Goal: Transaction & Acquisition: Obtain resource

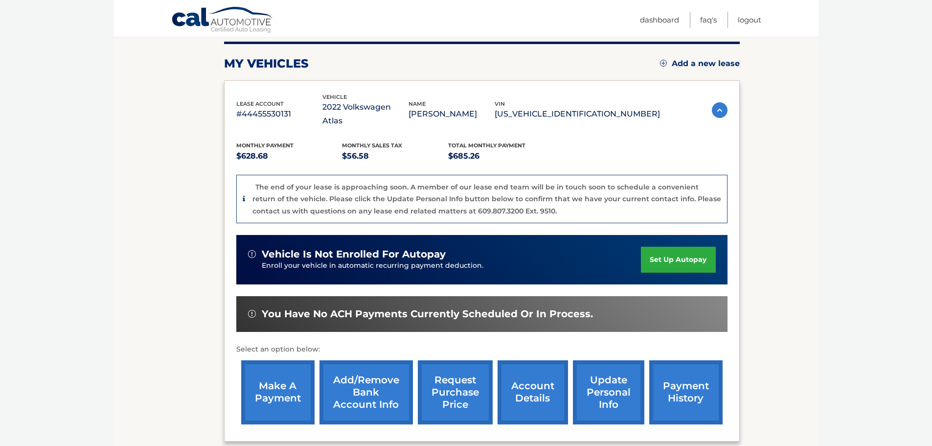
scroll to position [147, 0]
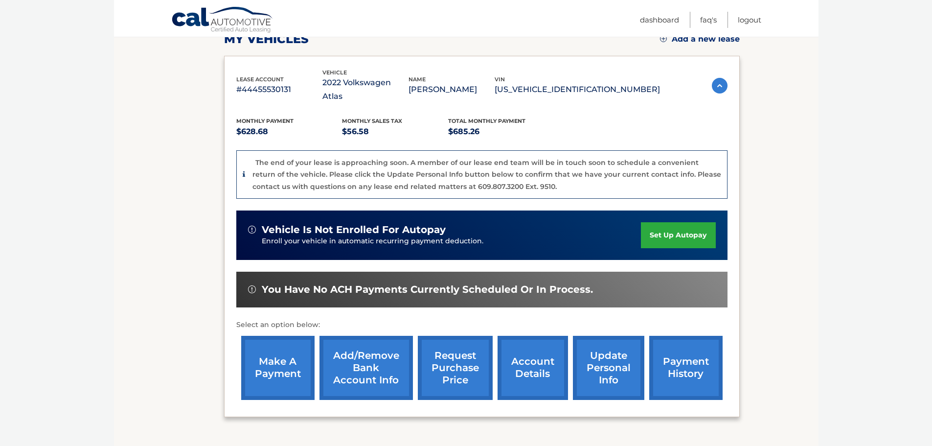
click at [448, 359] on link "request purchase price" at bounding box center [455, 368] width 75 height 64
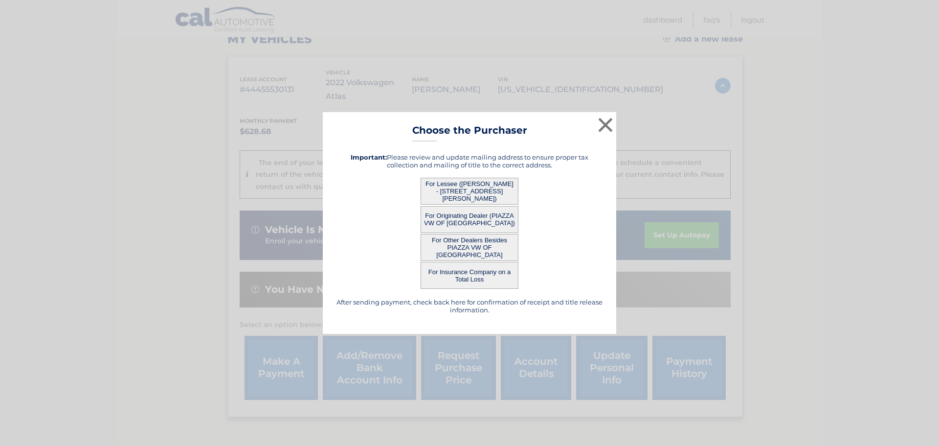
click at [471, 176] on div "After sending payment, check back here for confirmation of receipt and title re…" at bounding box center [469, 233] width 269 height 176
click at [468, 183] on button "For Lessee (DAVID BRODIE - 108 Pau Nel Drive, , landenberg, PA 19350)" at bounding box center [470, 191] width 98 height 27
click at [600, 196] on div "For Lessee (DAVID BRODIE - 108 Pau Nel Drive, , landenberg, PA 19350)" at bounding box center [469, 191] width 269 height 27
click at [493, 189] on button "For Lessee (DAVID BRODIE - 108 Pau Nel Drive, , landenberg, PA 19350)" at bounding box center [470, 191] width 98 height 27
click at [443, 188] on button "For Lessee (DAVID BRODIE - 108 Pau Nel Drive, , landenberg, PA 19350)" at bounding box center [470, 191] width 98 height 27
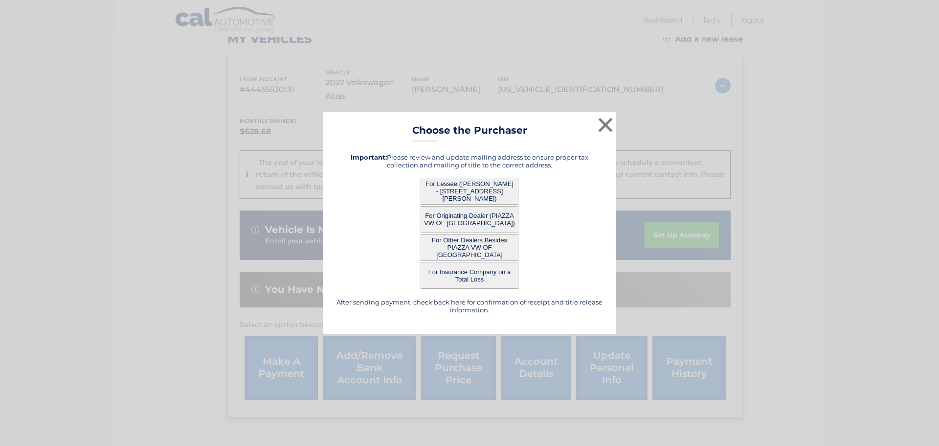
click at [454, 236] on button "For Other Dealers Besides PIAZZA VW OF ARDMORE" at bounding box center [470, 247] width 98 height 27
click at [607, 122] on button "×" at bounding box center [606, 125] width 20 height 20
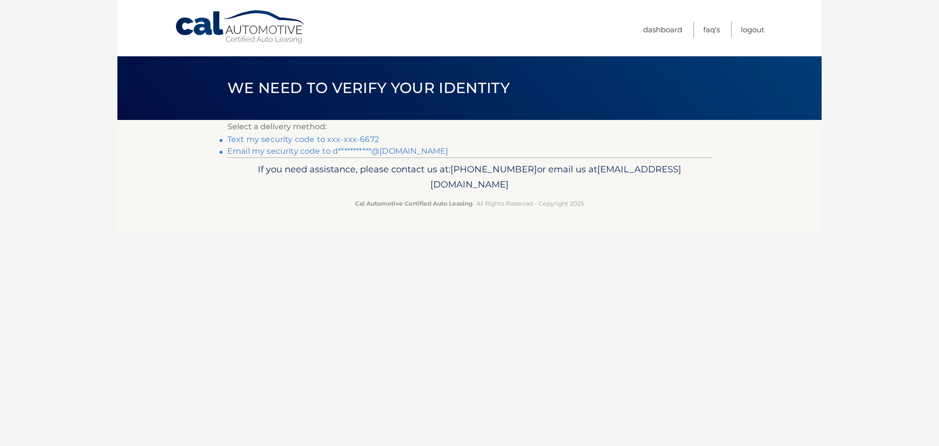
click at [326, 136] on link "Text my security code to xxx-xxx-6672" at bounding box center [303, 139] width 152 height 9
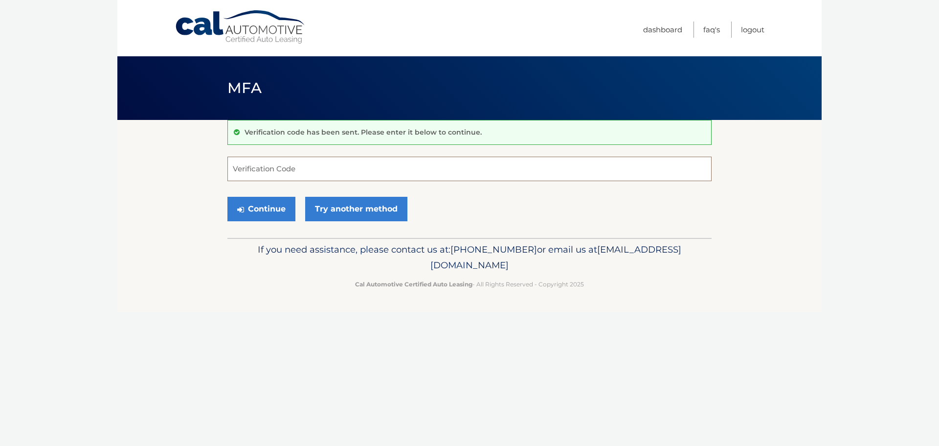
click at [317, 172] on input "Verification Code" at bounding box center [469, 169] width 484 height 24
type input "699188"
click at [270, 213] on button "Continue" at bounding box center [261, 209] width 68 height 24
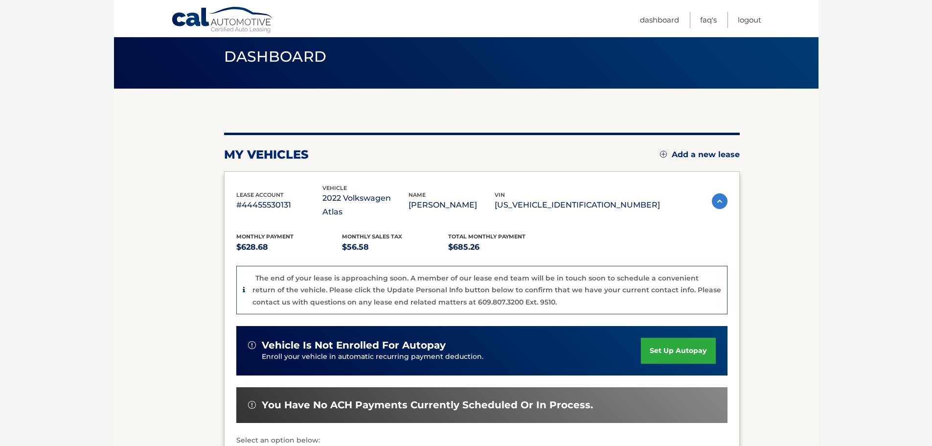
scroll to position [147, 0]
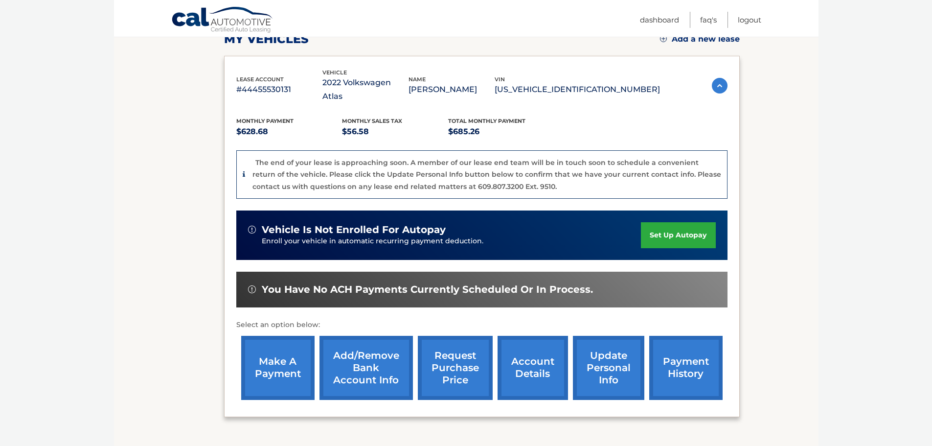
click at [456, 355] on link "request purchase price" at bounding box center [455, 368] width 75 height 64
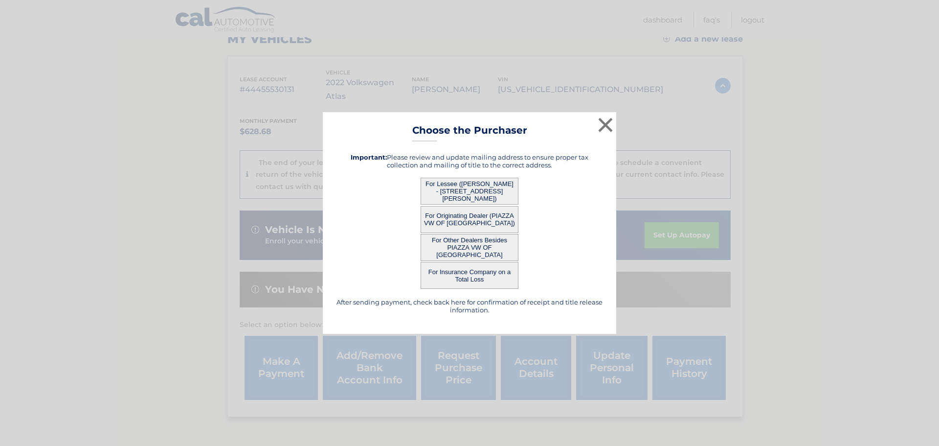
click at [465, 191] on button "For Lessee ([PERSON_NAME] - [STREET_ADDRESS][PERSON_NAME])" at bounding box center [470, 191] width 98 height 27
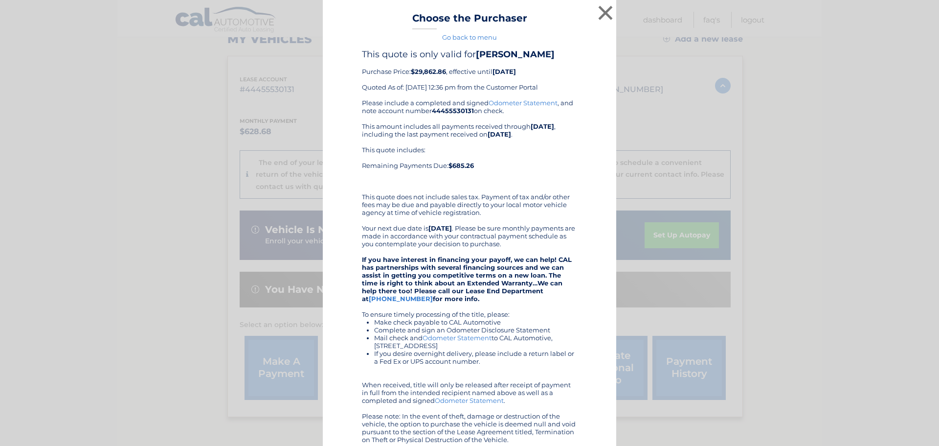
click at [433, 294] on link "[PHONE_NUMBER]" at bounding box center [401, 298] width 64 height 8
click at [538, 249] on div "Please include a completed and signed Odometer Statement , and note account num…" at bounding box center [469, 271] width 215 height 344
click at [603, 11] on button "×" at bounding box center [606, 13] width 20 height 20
